Goal: Information Seeking & Learning: Learn about a topic

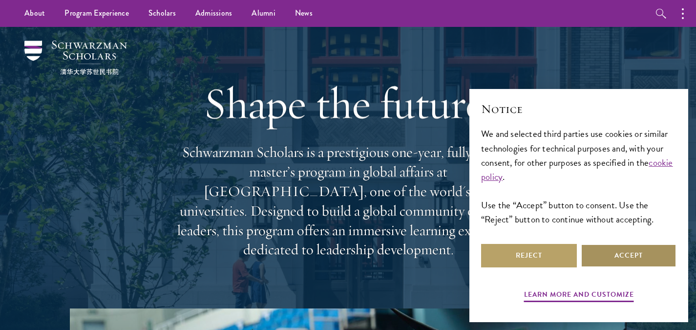
click at [602, 261] on button "Accept" at bounding box center [628, 255] width 96 height 23
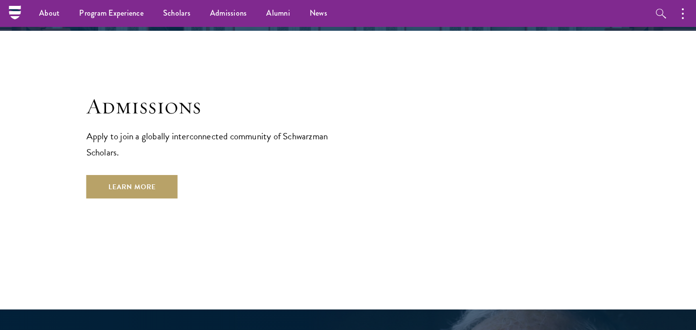
scroll to position [1595, 0]
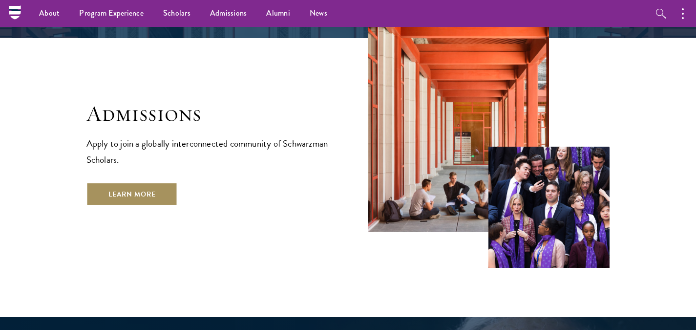
click at [158, 182] on link "Learn More" at bounding box center [131, 193] width 91 height 23
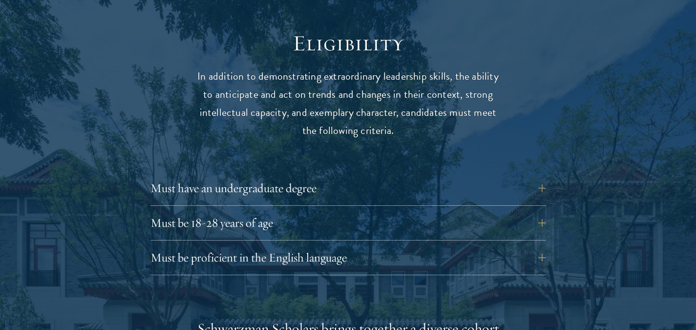
scroll to position [1273, 0]
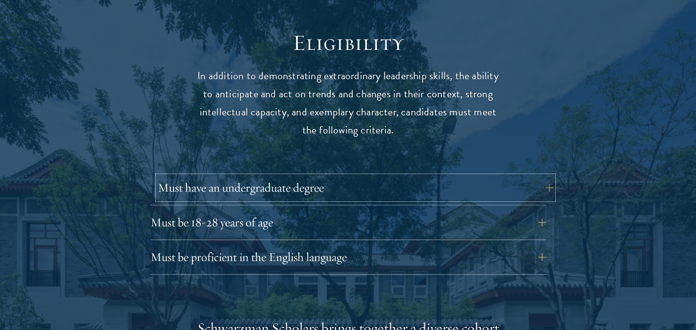
click at [542, 176] on button "Must have an undergraduate degree" at bounding box center [355, 187] width 395 height 23
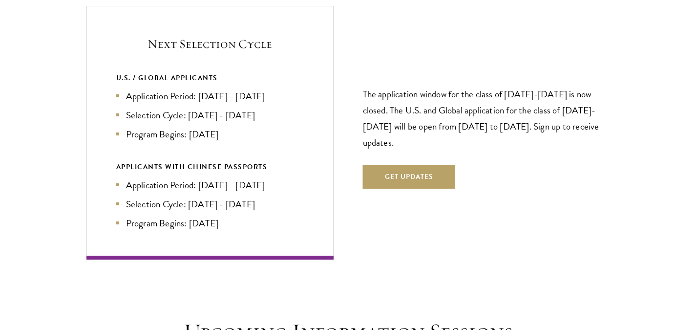
scroll to position [2246, 0]
